Goal: Find specific page/section: Find specific page/section

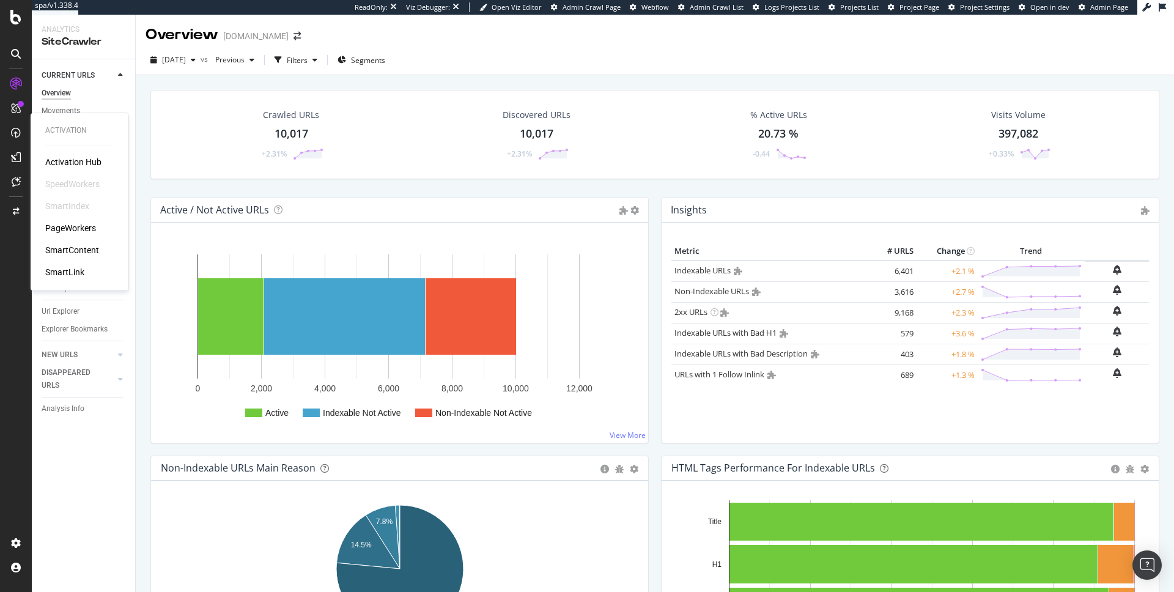
click at [81, 227] on div "PageWorkers" at bounding box center [70, 228] width 51 height 12
